Goal: Information Seeking & Learning: Compare options

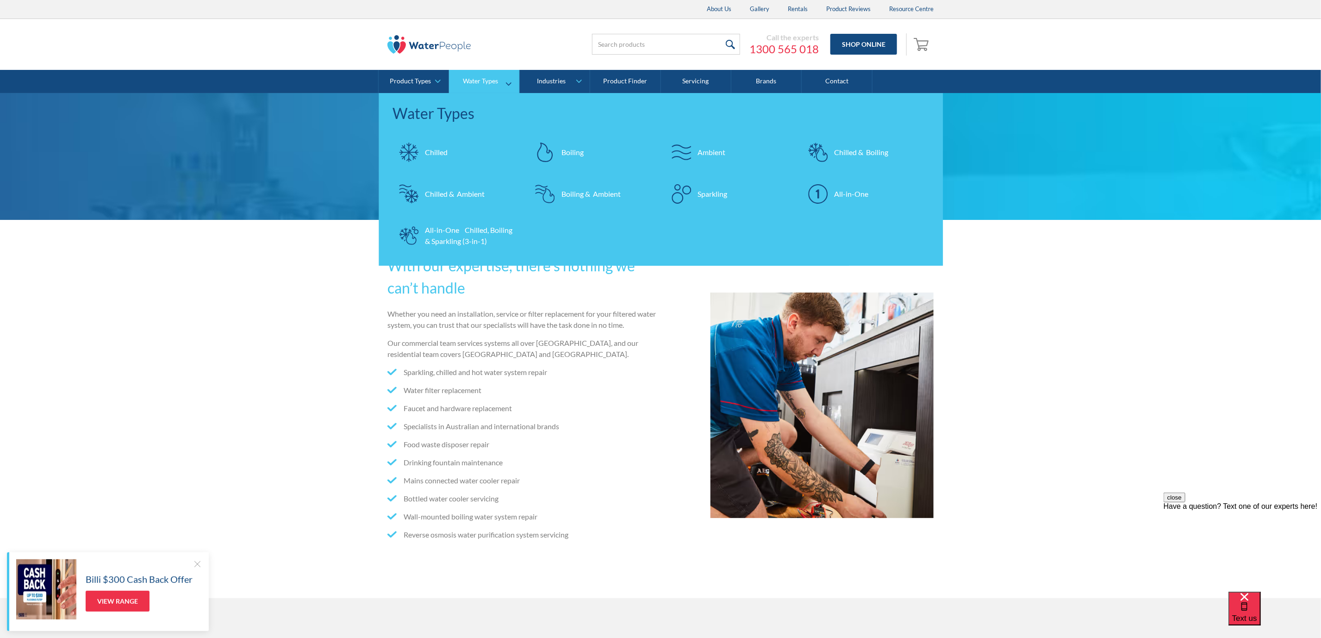
click at [438, 148] on div "Chilled" at bounding box center [436, 152] width 23 height 11
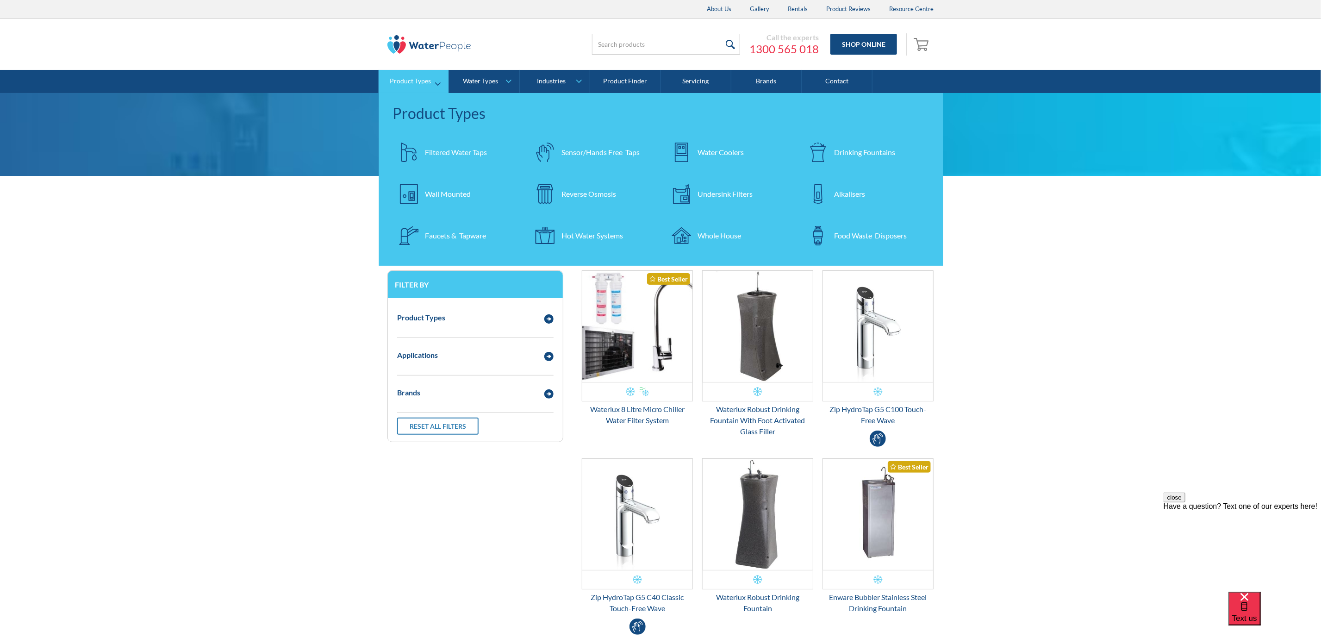
click at [447, 237] on div "Faucets & Tapware" at bounding box center [455, 235] width 61 height 11
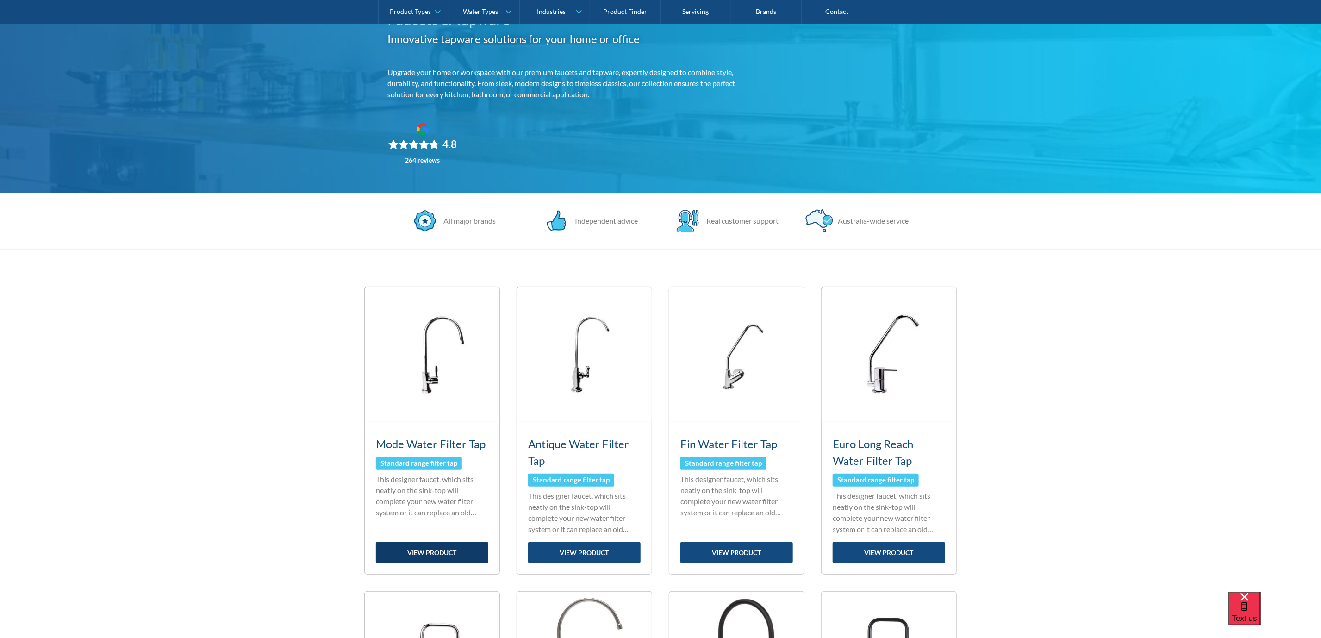
click at [438, 558] on link "view product" at bounding box center [432, 552] width 113 height 21
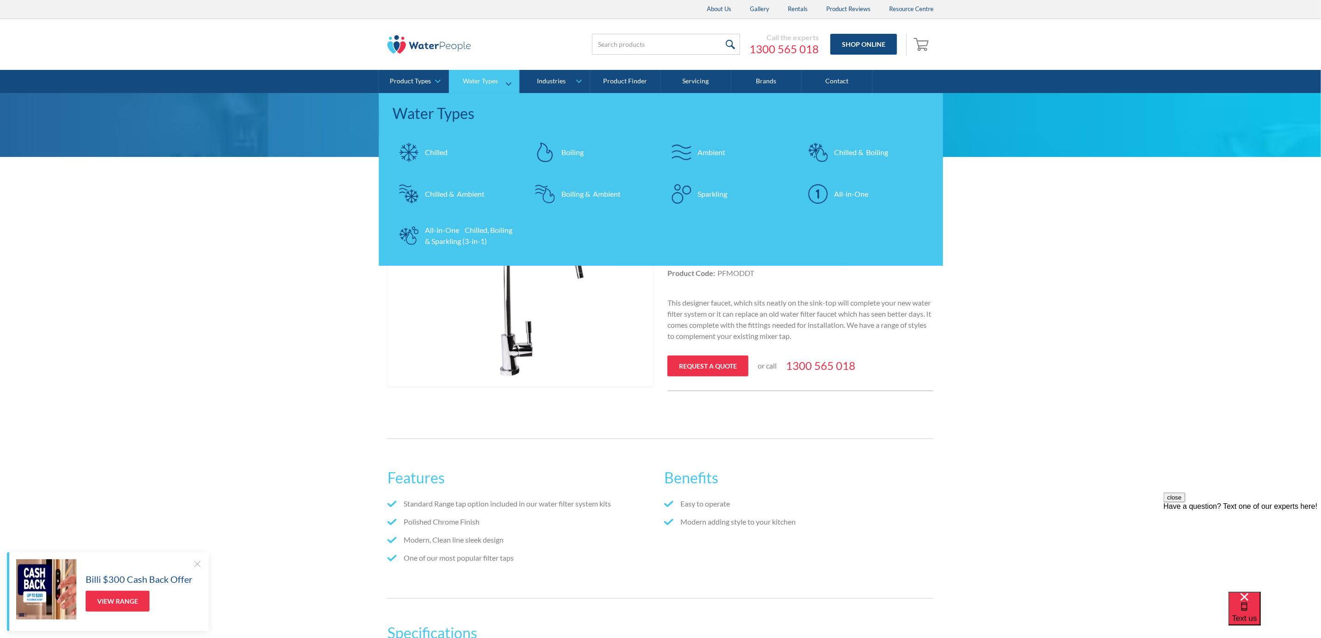
click at [847, 142] on link "Chilled & Boiling" at bounding box center [865, 152] width 127 height 32
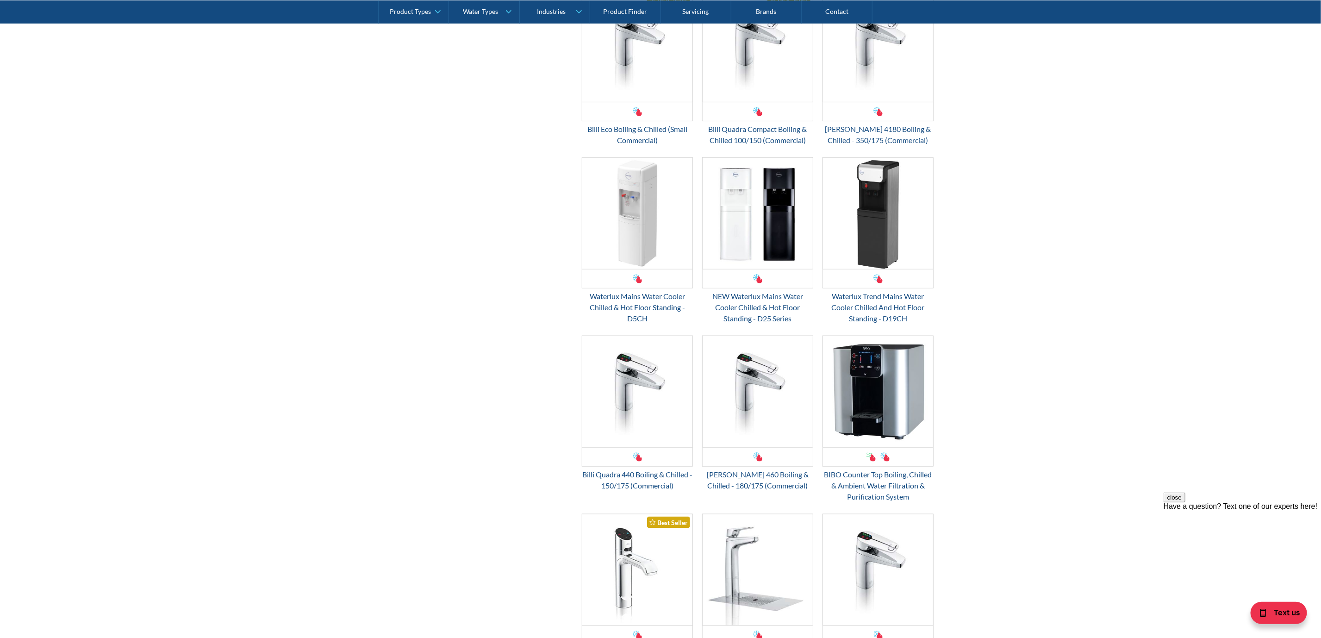
scroll to position [486, 0]
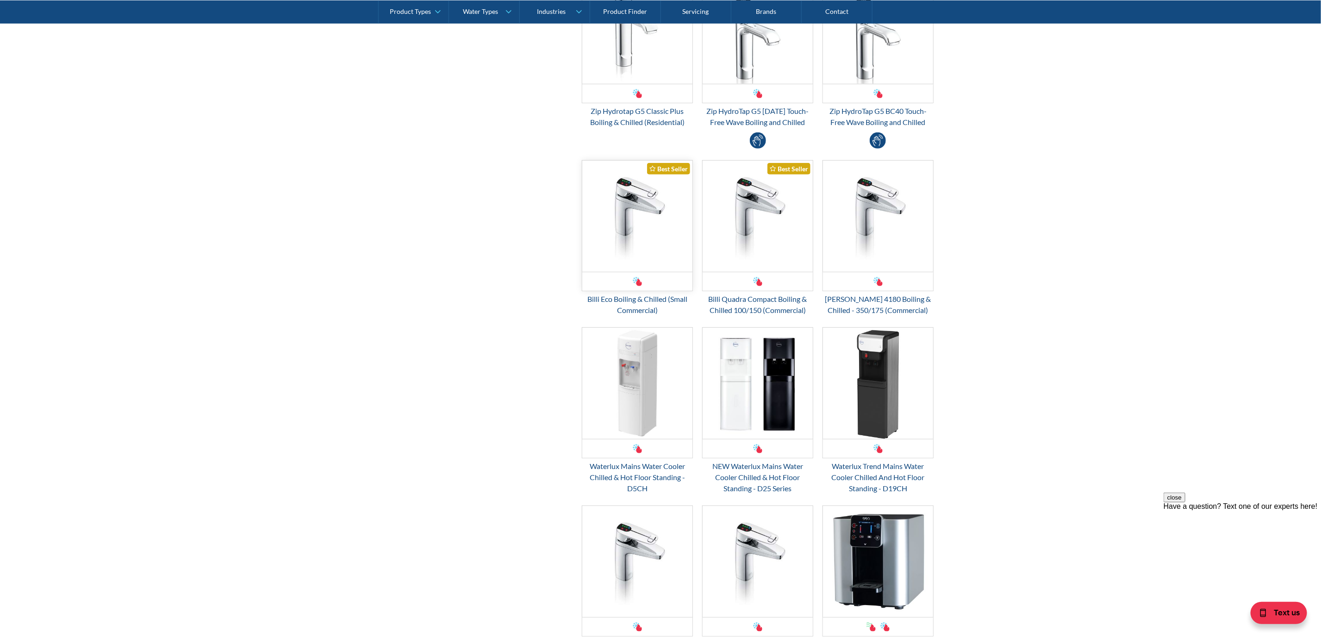
click at [607, 215] on img "Email Form 3" at bounding box center [637, 216] width 110 height 111
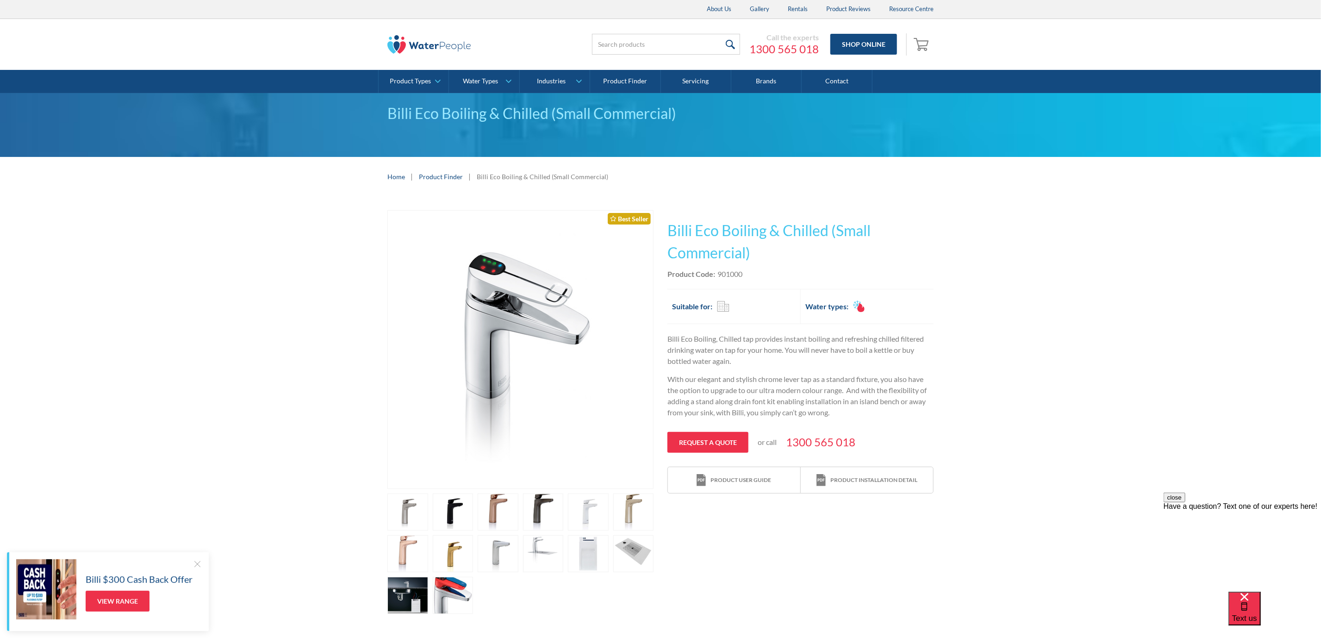
click at [401, 581] on link "open lightbox" at bounding box center [408, 595] width 41 height 37
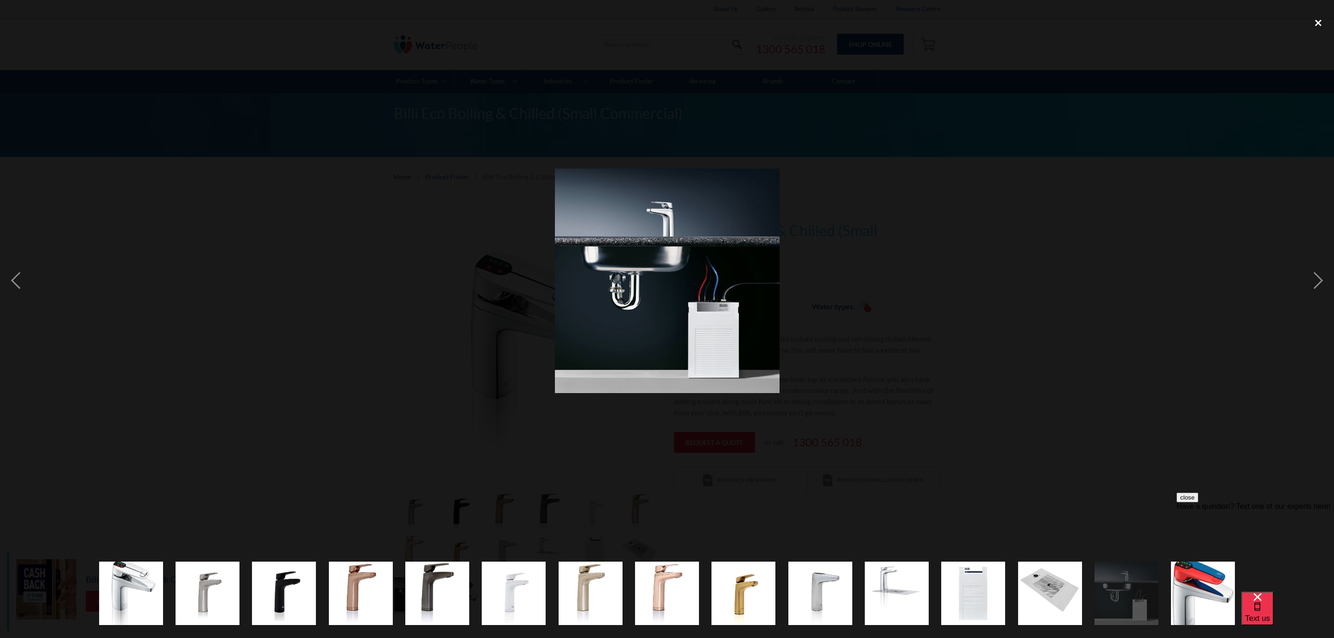
click at [1318, 21] on div "close lightbox" at bounding box center [1317, 23] width 31 height 20
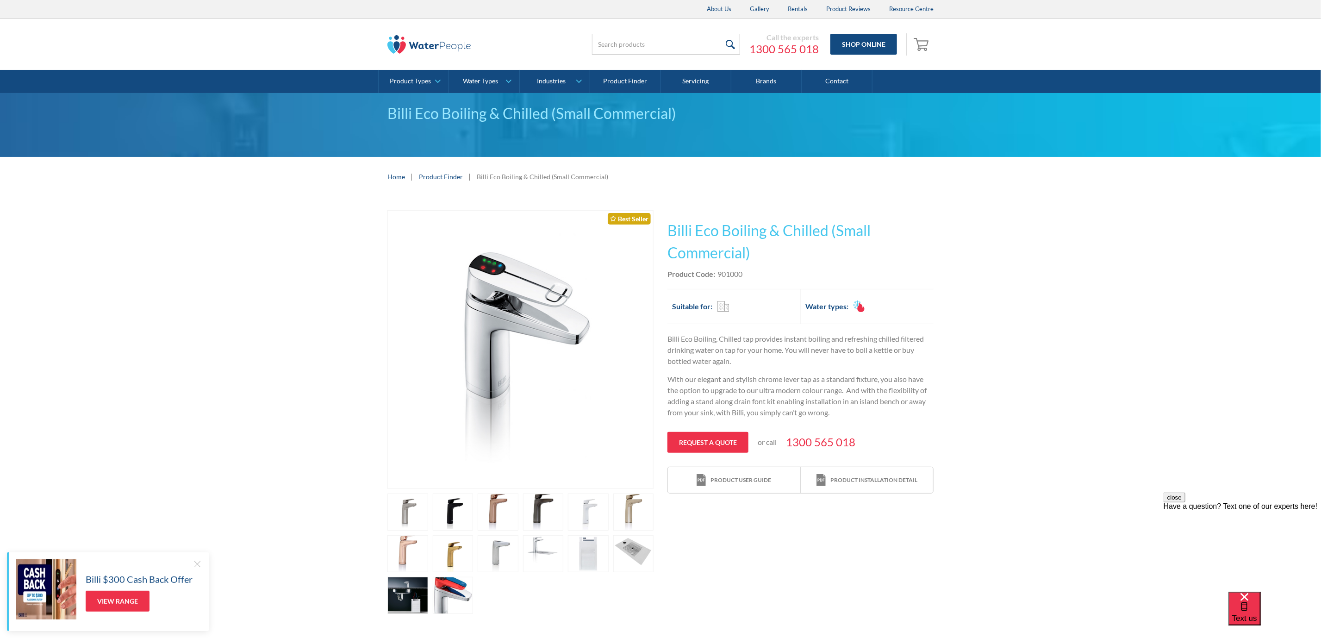
click at [446, 40] on img at bounding box center [429, 44] width 83 height 19
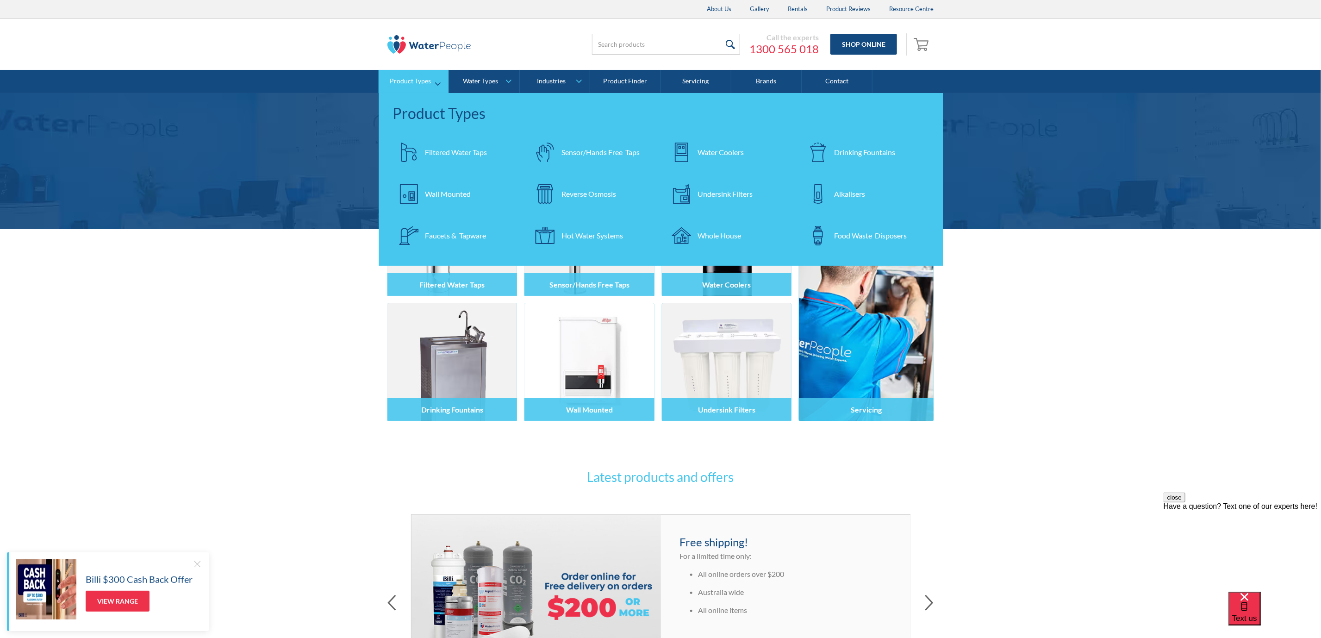
click at [442, 237] on div "Faucets & Tapware" at bounding box center [455, 235] width 61 height 11
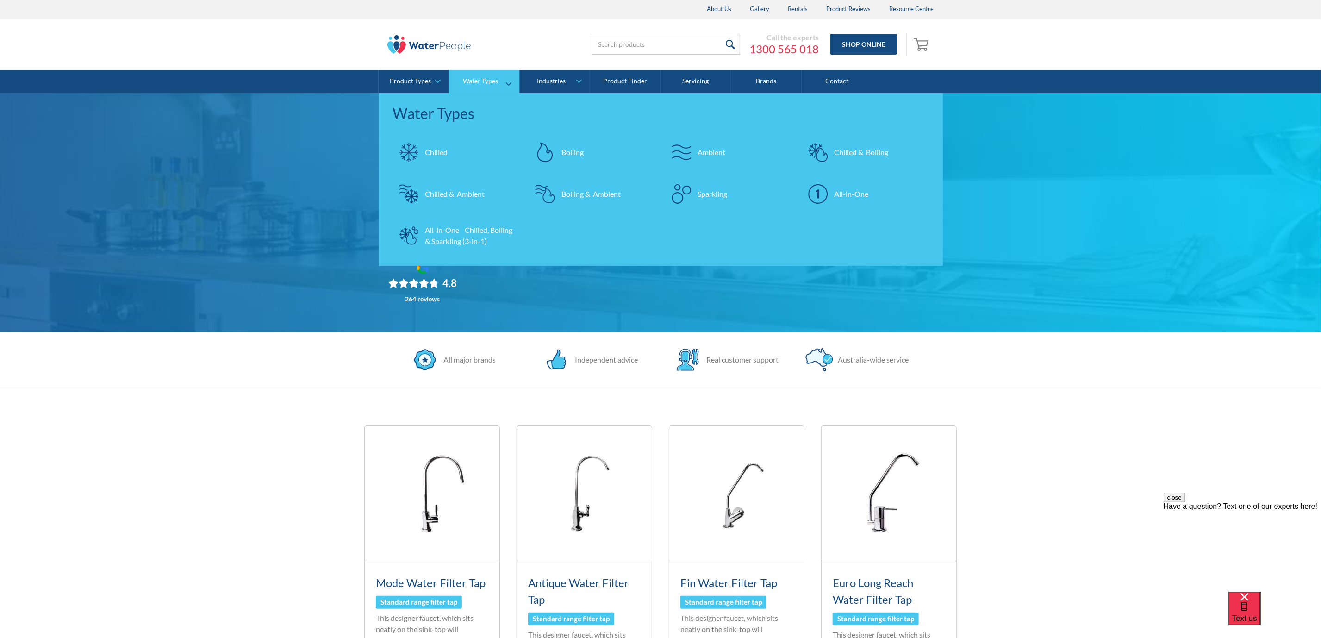
click at [853, 154] on div "Chilled & Boiling" at bounding box center [861, 152] width 54 height 11
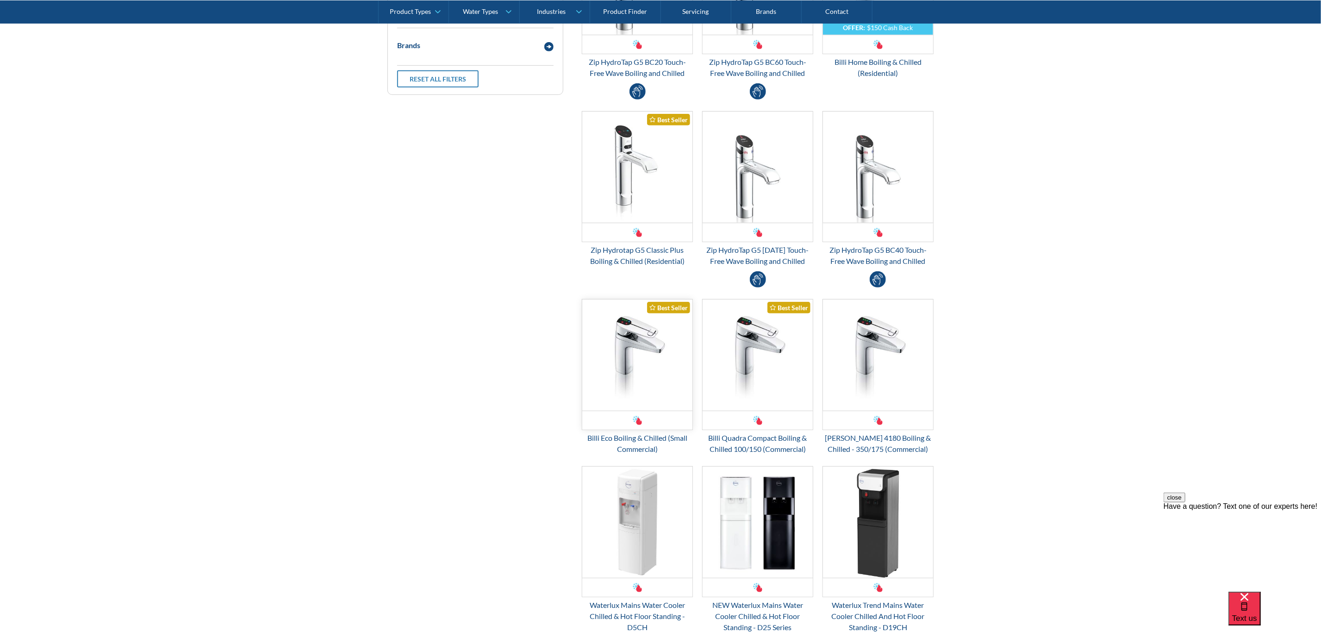
click at [656, 375] on img "Email Form 3" at bounding box center [637, 355] width 110 height 111
